Goal: Task Accomplishment & Management: Use online tool/utility

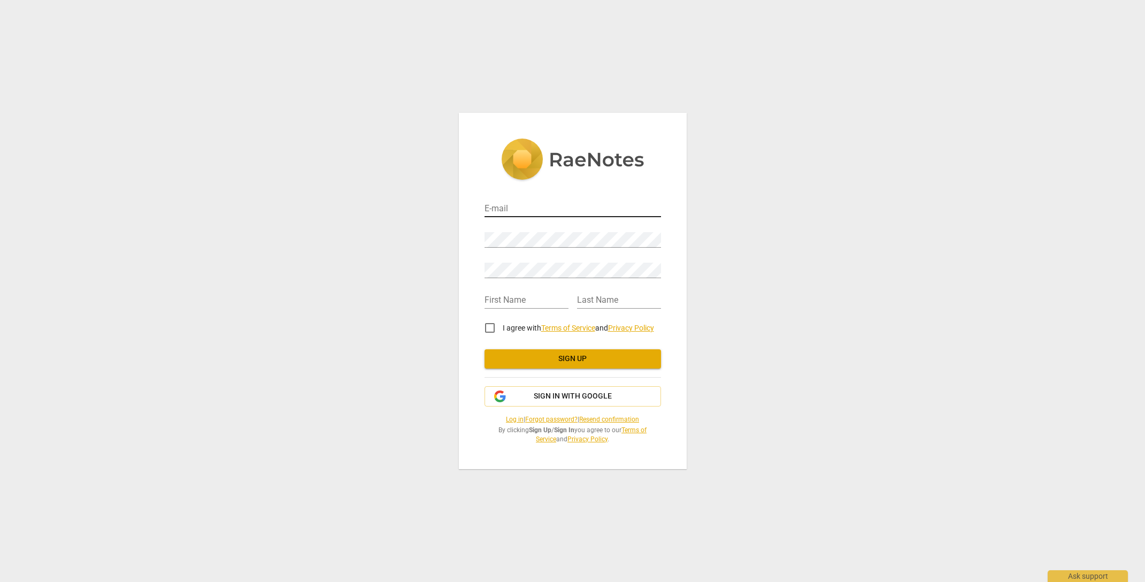
click at [535, 206] on input "email" at bounding box center [572, 210] width 176 height 16
type input "[EMAIL_ADDRESS][DOMAIN_NAME]"
type input "Susan"
type input "Hrach"
click at [489, 327] on input "I agree with Terms of Service and Privacy Policy" at bounding box center [490, 328] width 26 height 26
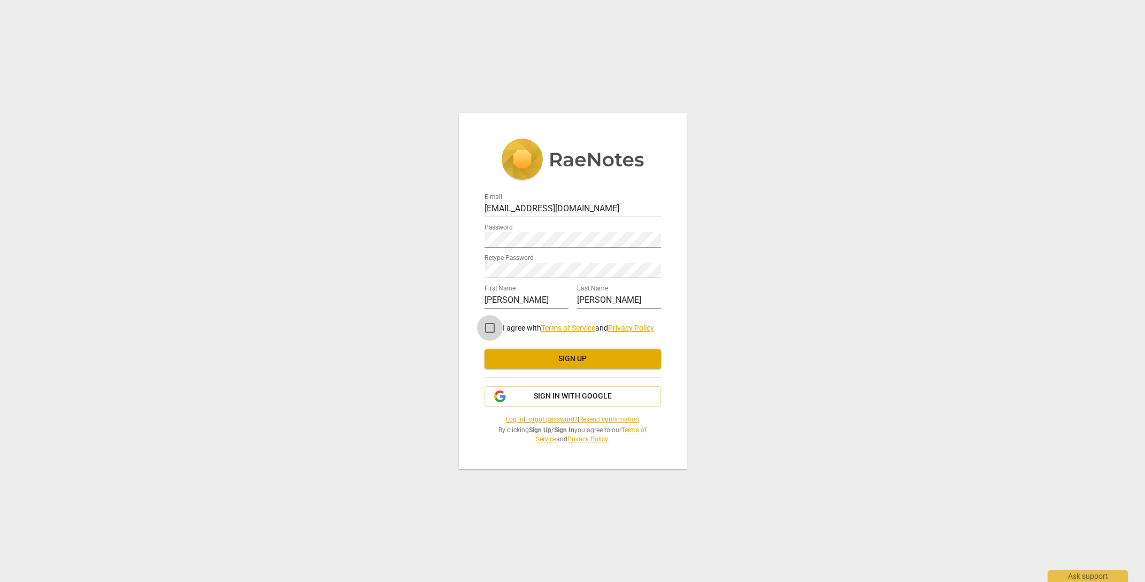
checkbox input "true"
click at [586, 359] on span "Sign up" at bounding box center [572, 358] width 159 height 11
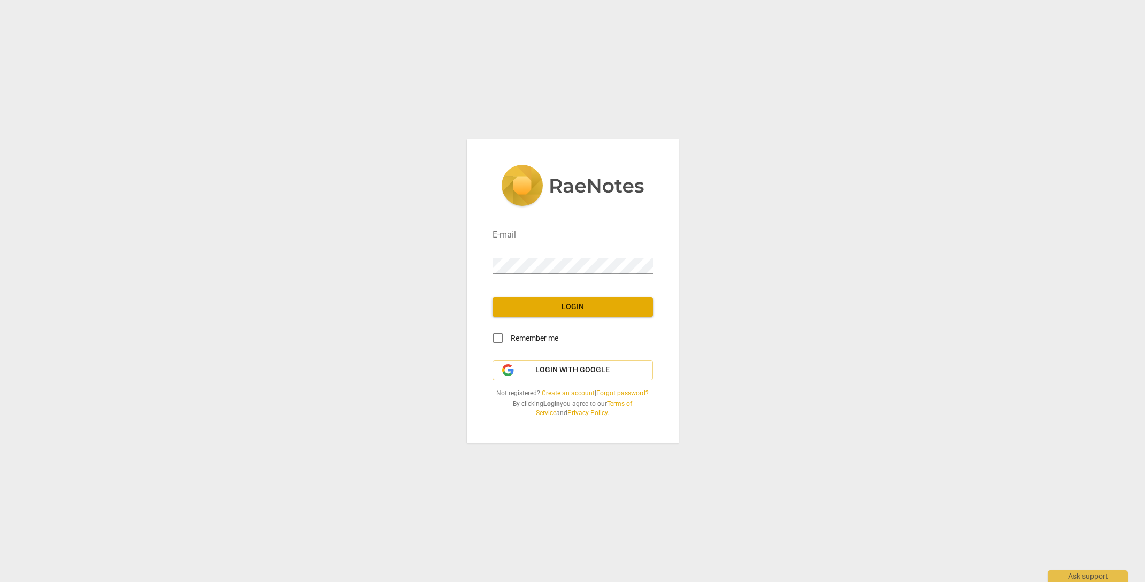
type input "[EMAIL_ADDRESS][DOMAIN_NAME]"
drag, startPoint x: 496, startPoint y: 338, endPoint x: 505, endPoint y: 334, distance: 9.6
click at [497, 337] on input "Remember me" at bounding box center [498, 338] width 26 height 26
checkbox input "true"
click at [567, 305] on span "Login" at bounding box center [572, 307] width 143 height 11
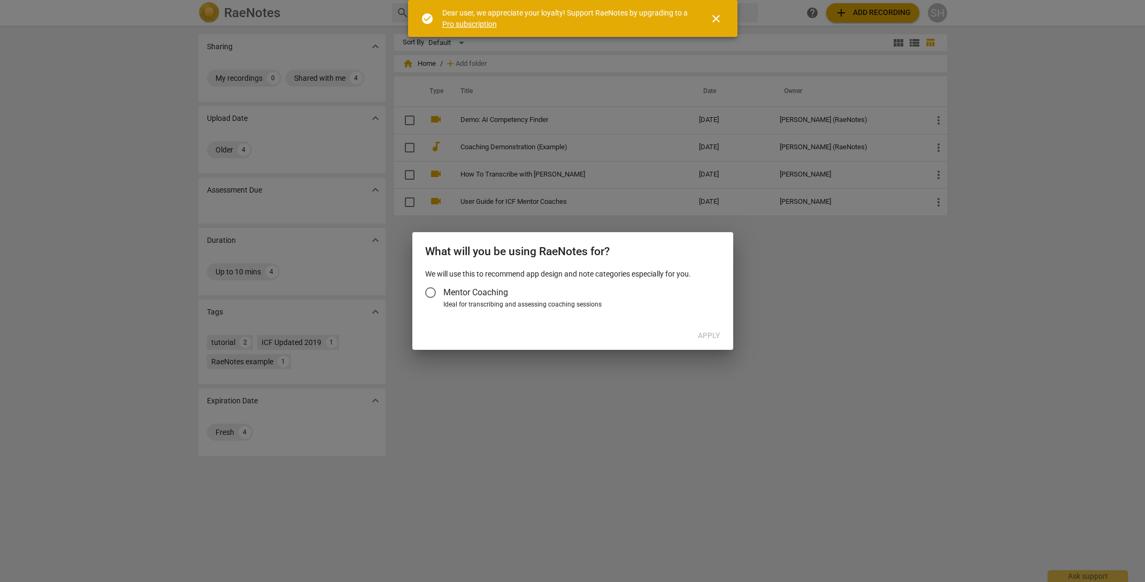
click at [718, 16] on span "close" at bounding box center [716, 18] width 13 height 13
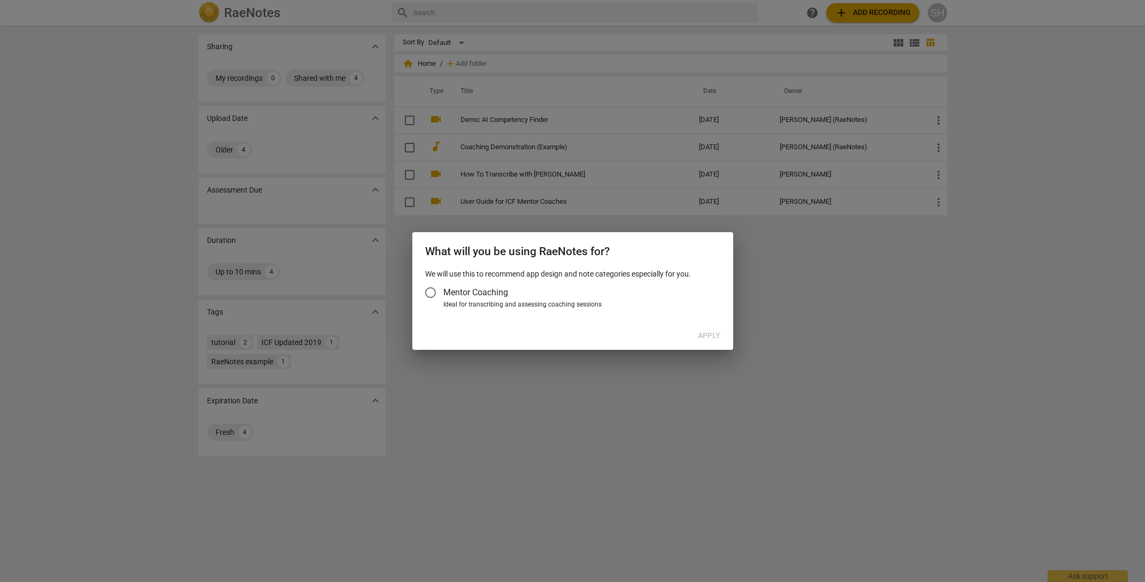
click at [431, 290] on input "Mentor Coaching" at bounding box center [431, 293] width 26 height 26
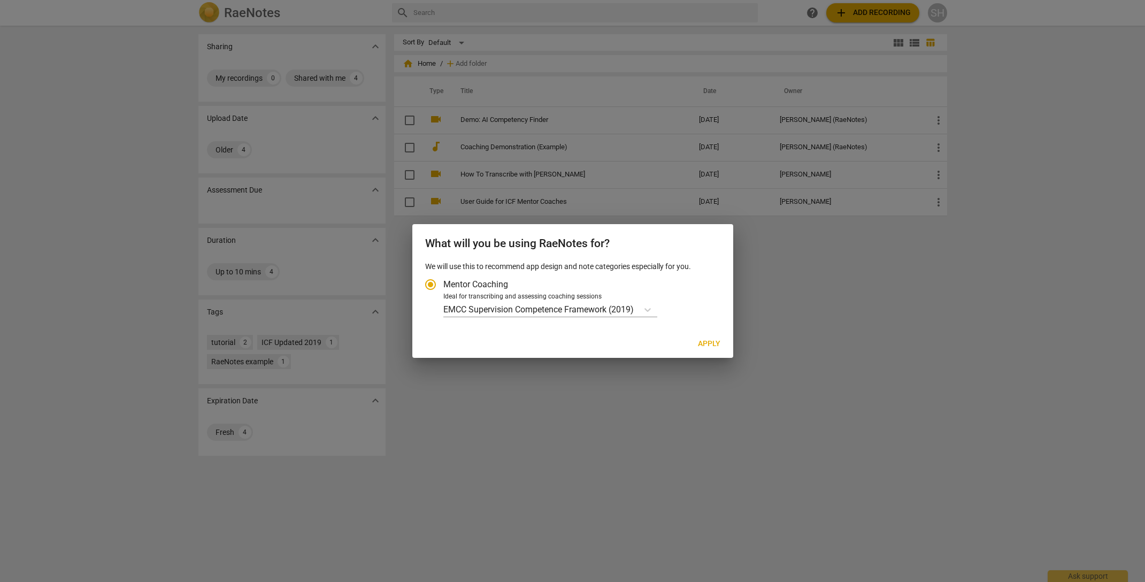
click at [709, 340] on span "Apply" at bounding box center [709, 344] width 22 height 11
radio input "false"
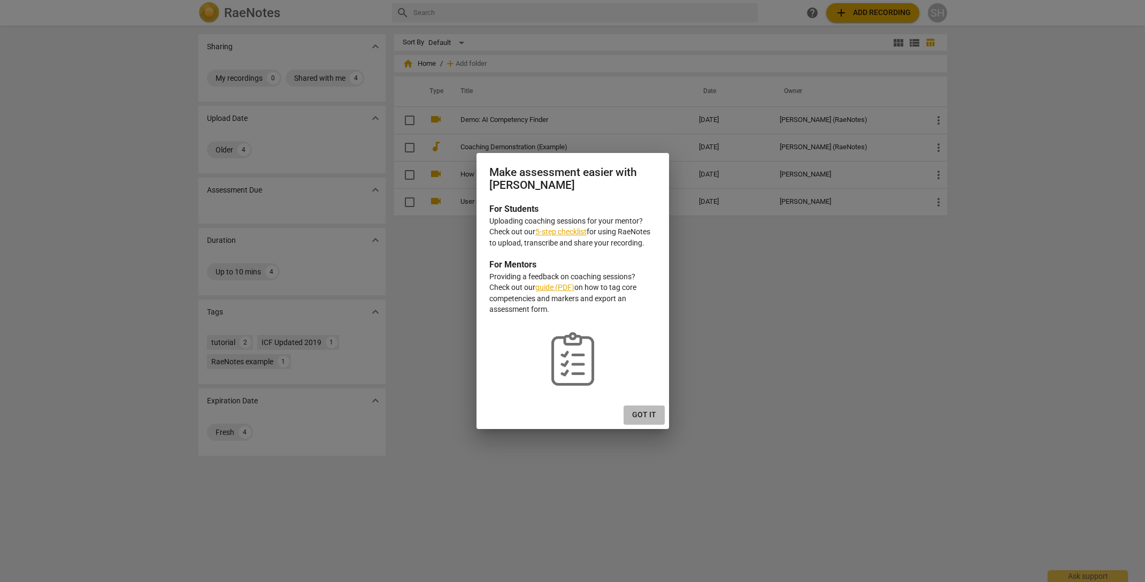
click at [642, 414] on span "Got it" at bounding box center [644, 415] width 24 height 11
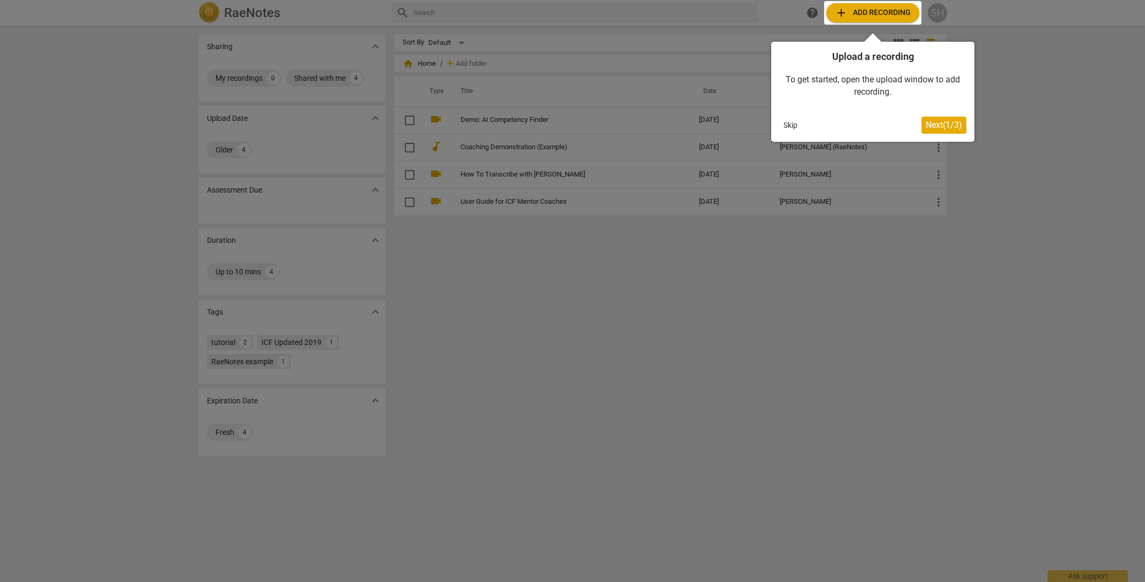
click at [893, 12] on div at bounding box center [872, 13] width 97 height 24
click at [944, 123] on span "Next ( 1 / 3 )" at bounding box center [944, 125] width 36 height 10
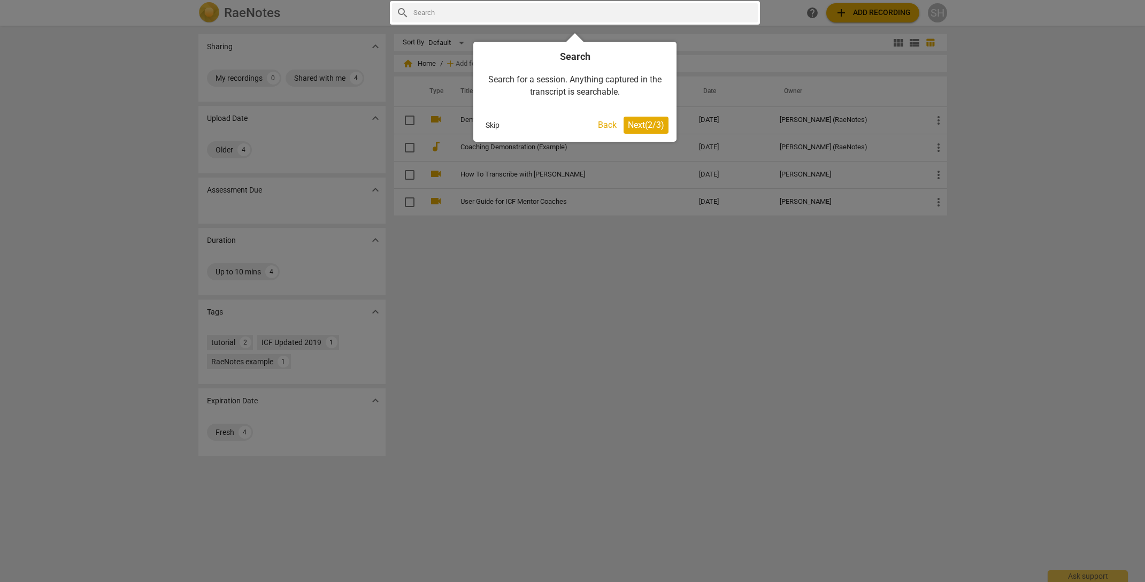
click at [640, 126] on span "Next ( 2 / 3 )" at bounding box center [646, 125] width 36 height 10
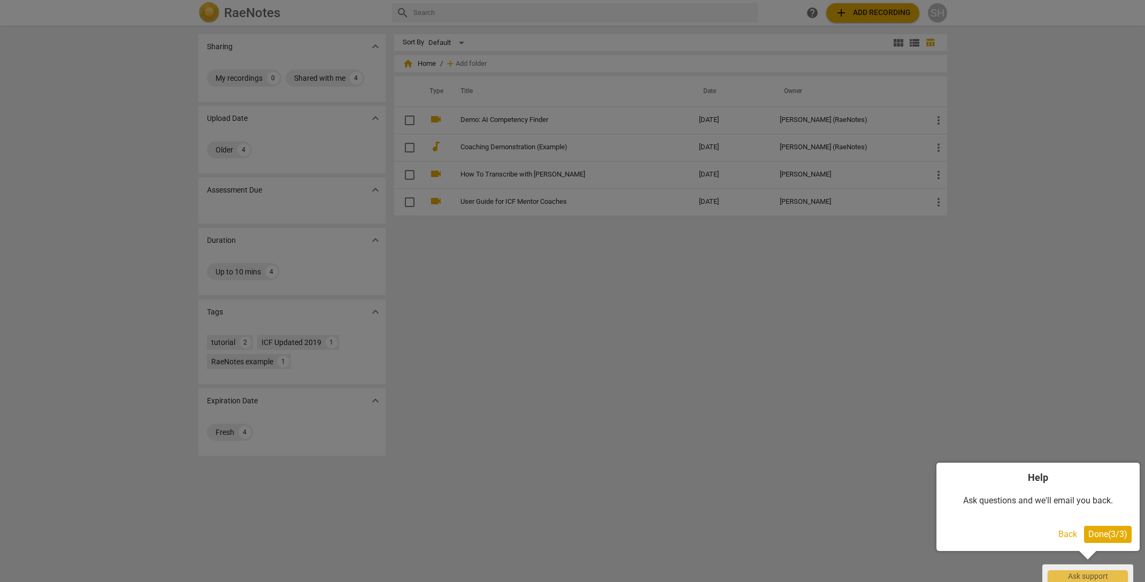
click at [1112, 531] on span "Done ( 3 / 3 )" at bounding box center [1107, 534] width 39 height 10
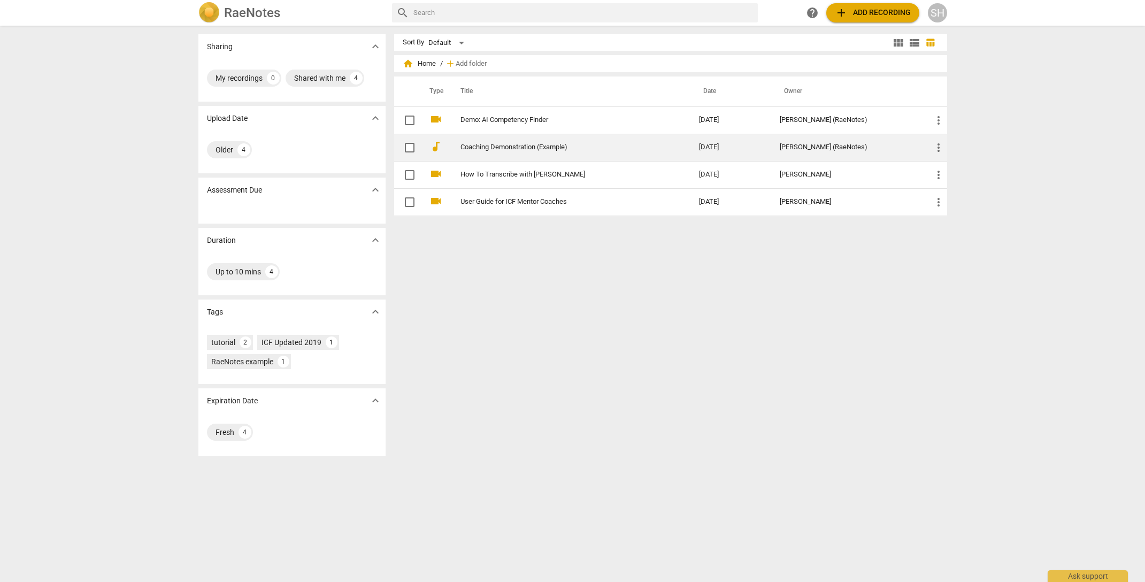
click at [893, 145] on div "[PERSON_NAME] (RaeNotes)" at bounding box center [847, 147] width 135 height 8
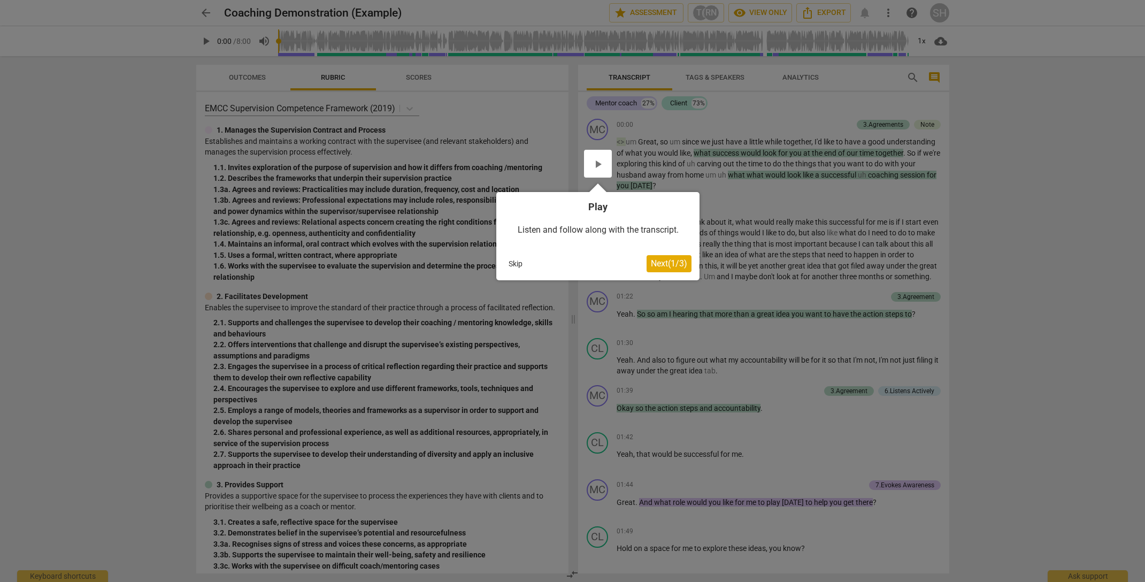
click at [520, 260] on button "Skip" at bounding box center [515, 264] width 22 height 16
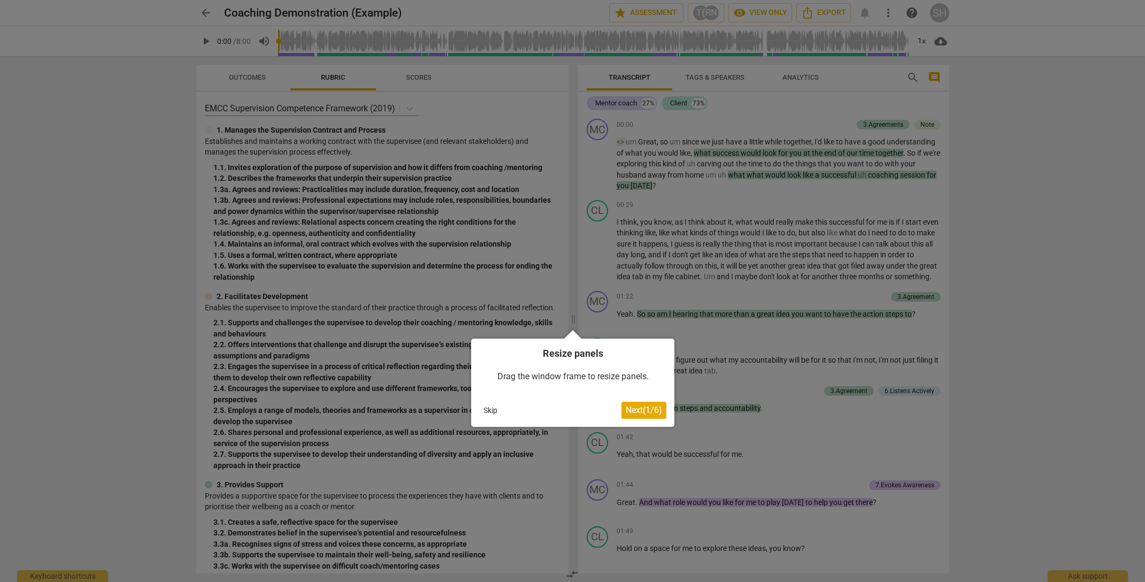
click at [493, 406] on button "Skip" at bounding box center [490, 410] width 22 height 16
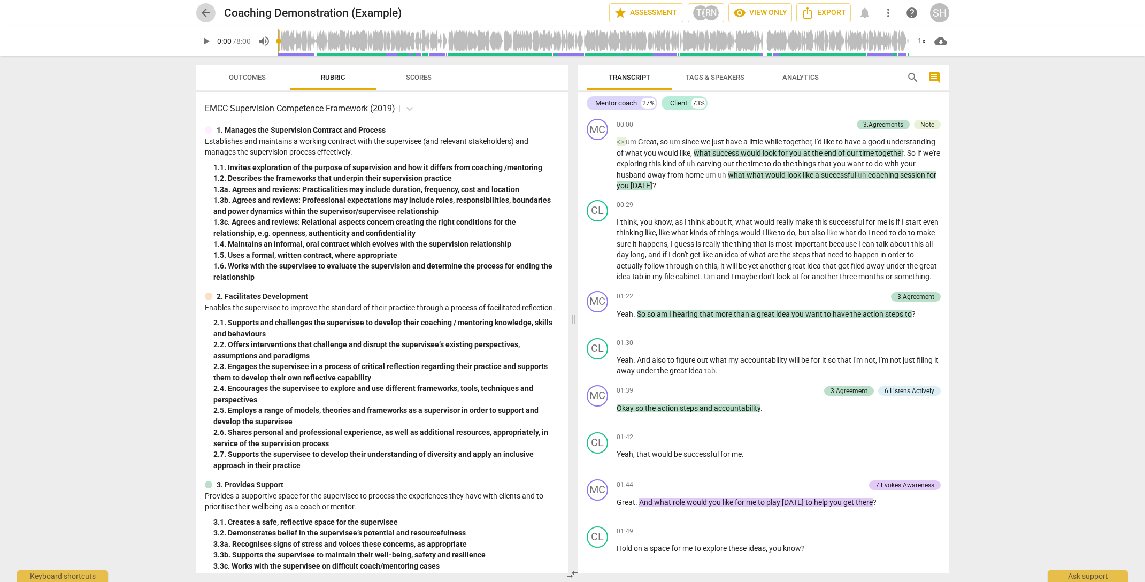
click at [204, 10] on span "arrow_back" at bounding box center [205, 12] width 13 height 13
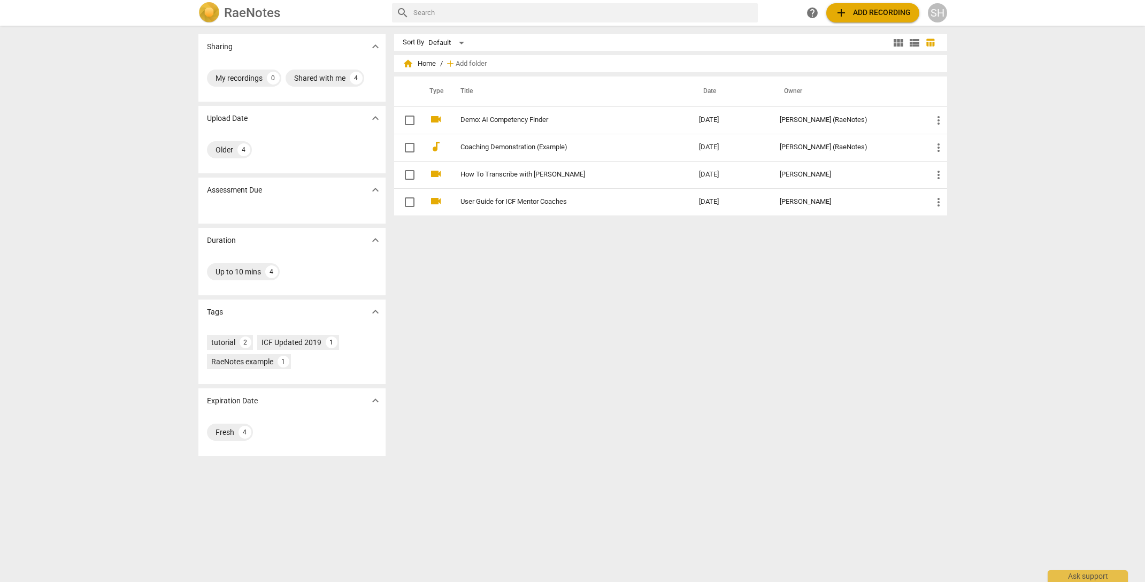
click at [873, 11] on span "add Add recording" at bounding box center [873, 12] width 76 height 13
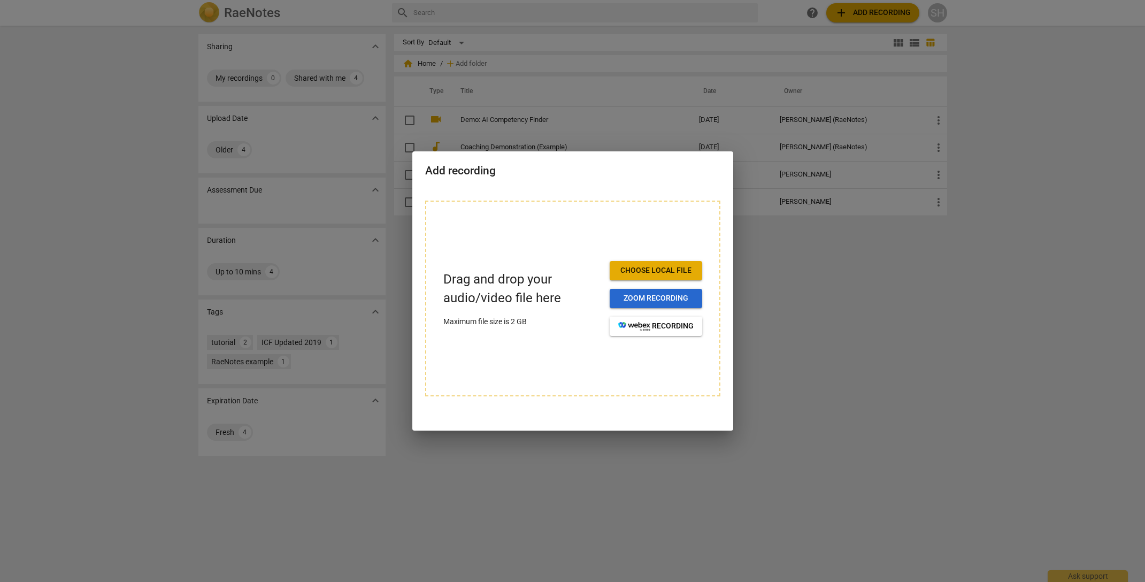
click at [657, 298] on span "Zoom recording" at bounding box center [655, 298] width 75 height 11
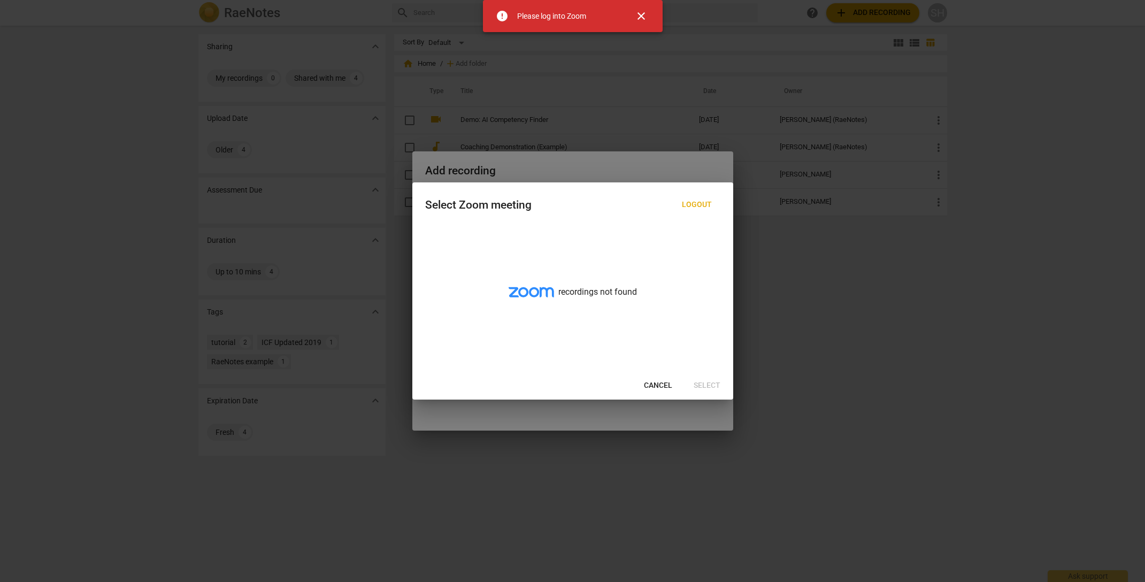
click at [637, 15] on span "close" at bounding box center [641, 16] width 13 height 13
click at [657, 385] on span "Cancel" at bounding box center [658, 385] width 28 height 11
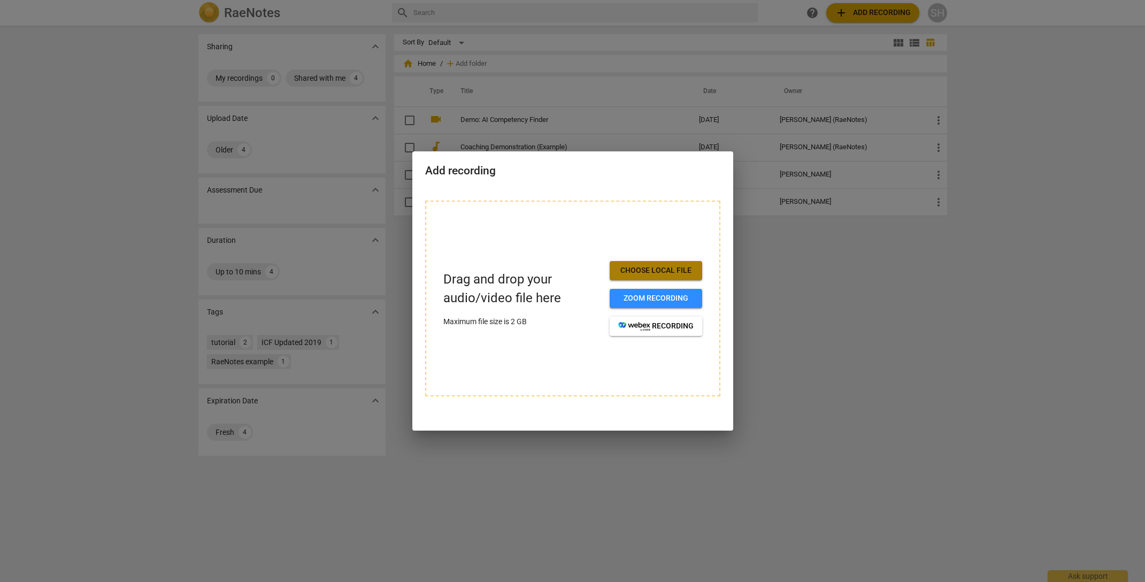
click at [659, 267] on span "Choose local file" at bounding box center [655, 270] width 75 height 11
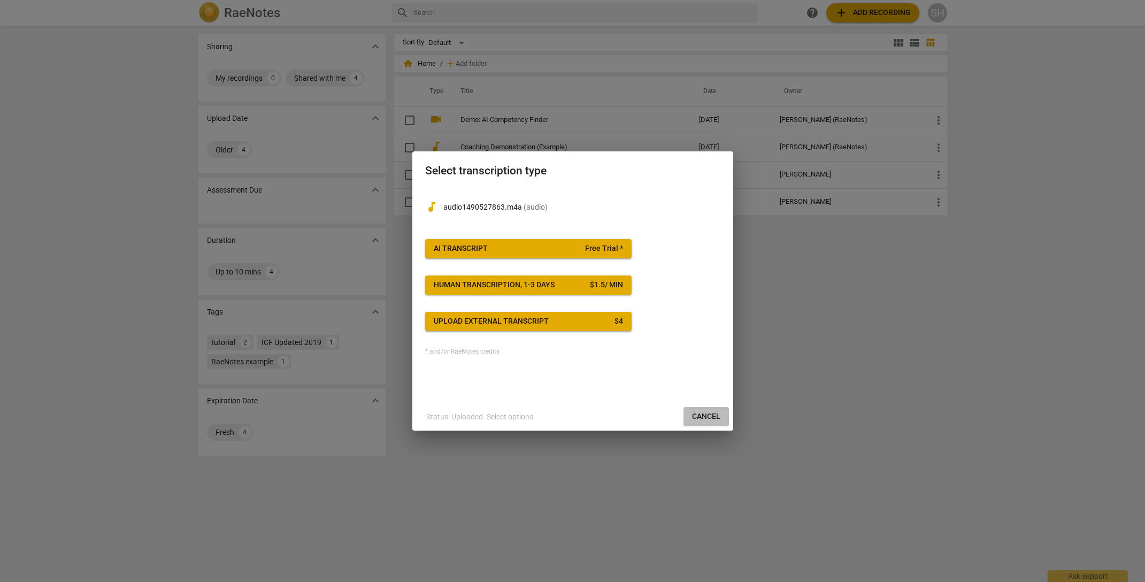
click at [697, 414] on span "Cancel" at bounding box center [706, 416] width 28 height 11
